Goal: Information Seeking & Learning: Learn about a topic

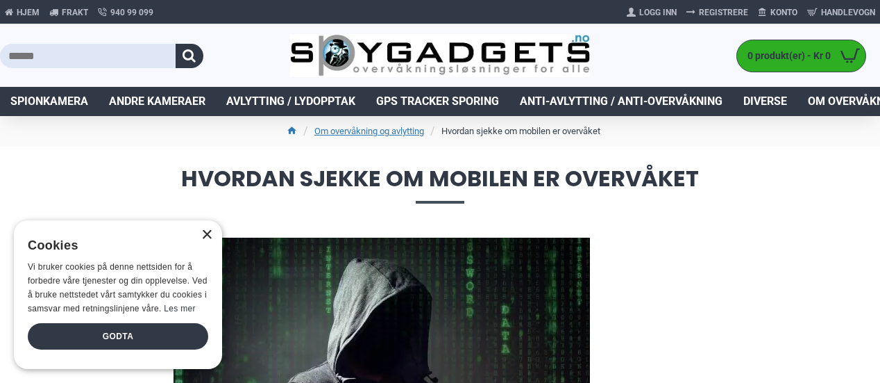
click at [203, 230] on div "×" at bounding box center [206, 235] width 10 height 10
